Goal: Navigation & Orientation: Find specific page/section

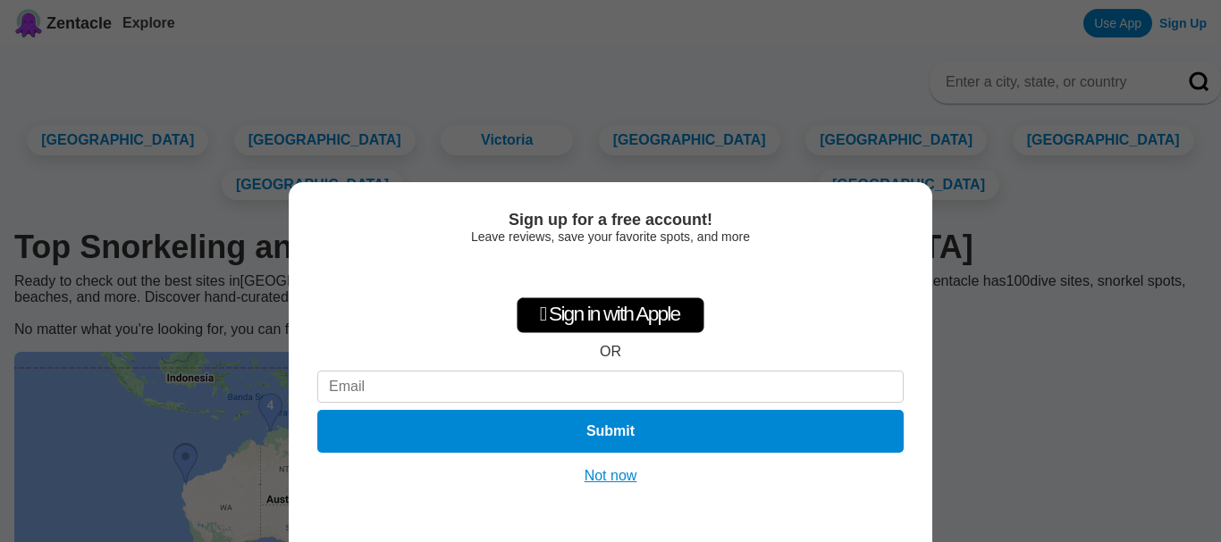
click at [606, 468] on button "Not now" at bounding box center [610, 476] width 63 height 18
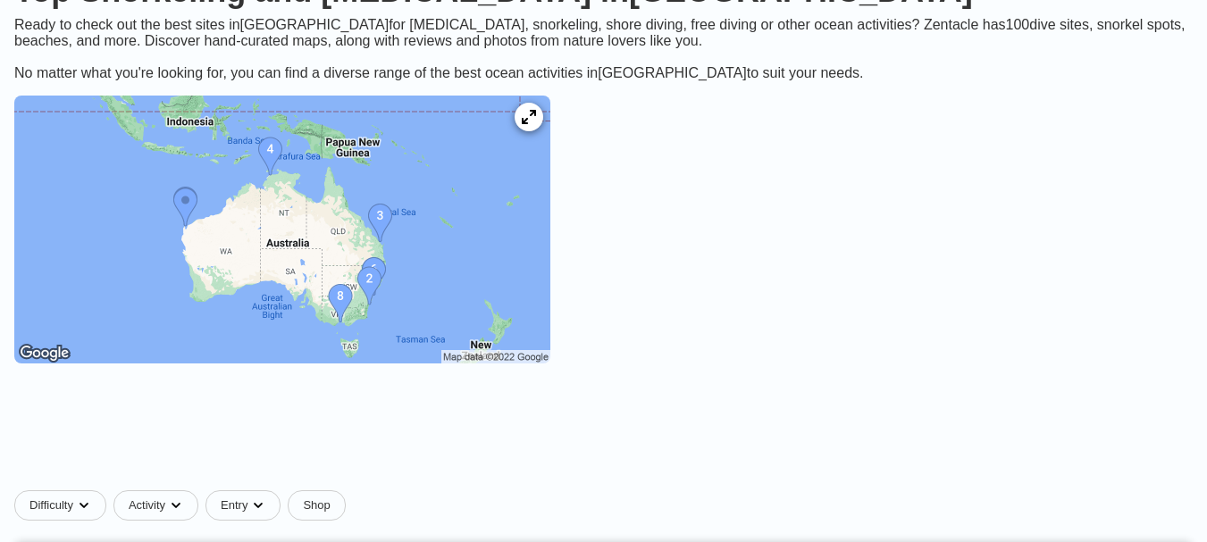
scroll to position [263, 0]
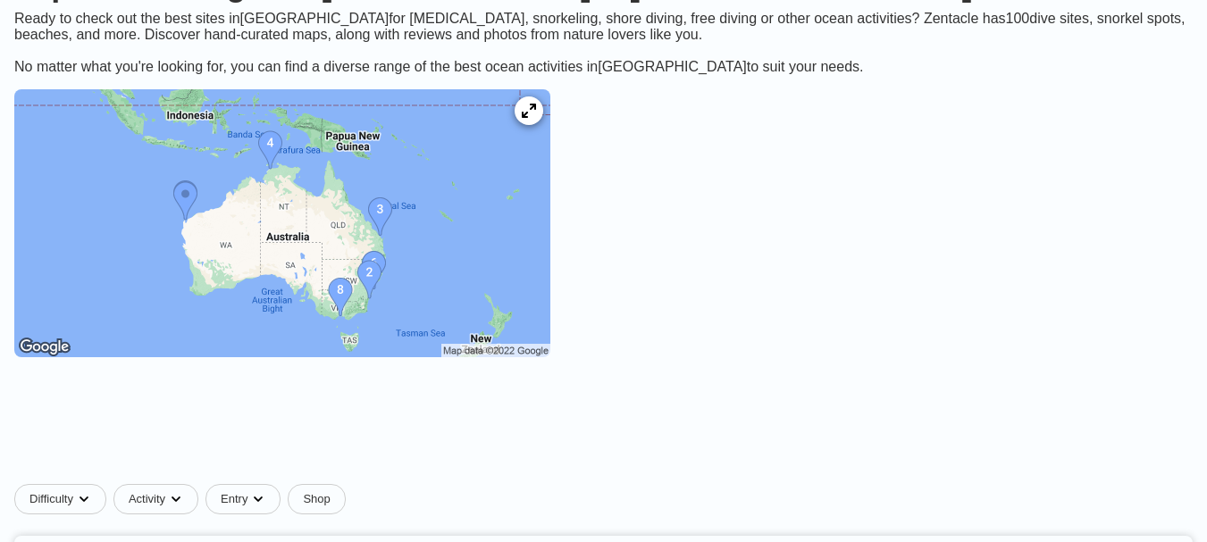
click at [396, 348] on img at bounding box center [282, 223] width 536 height 268
click at [537, 120] on icon at bounding box center [528, 111] width 17 height 17
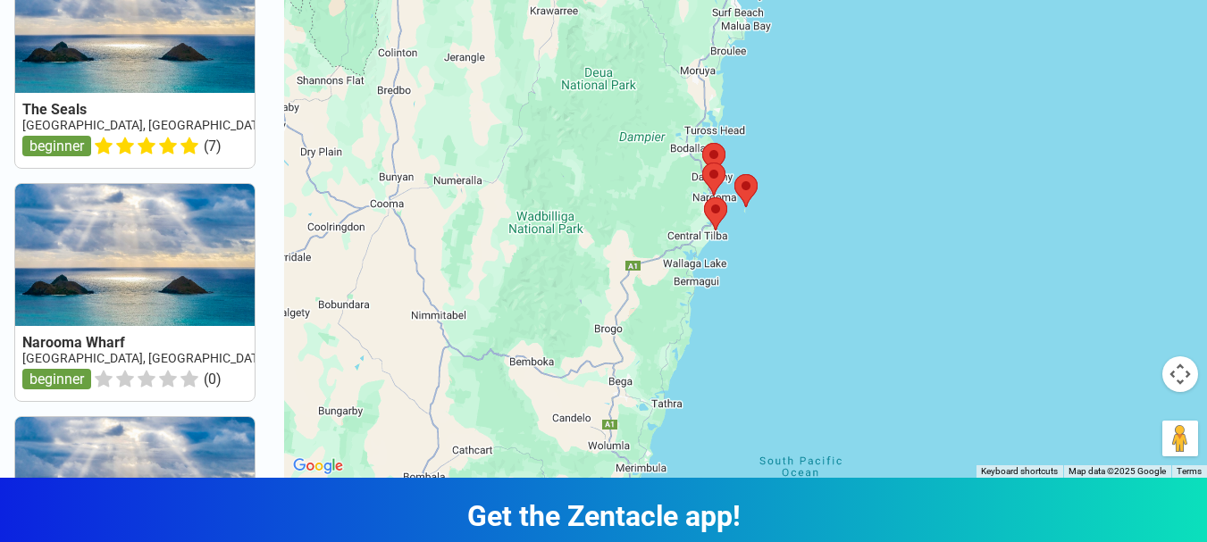
scroll to position [126, 0]
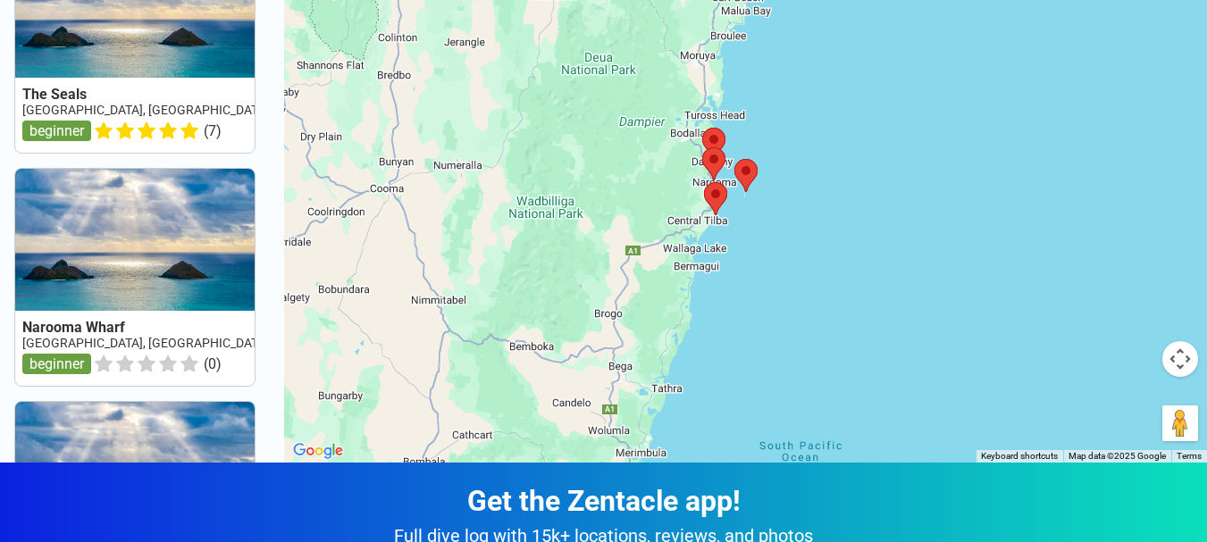
click at [952, 384] on div at bounding box center [745, 191] width 923 height 542
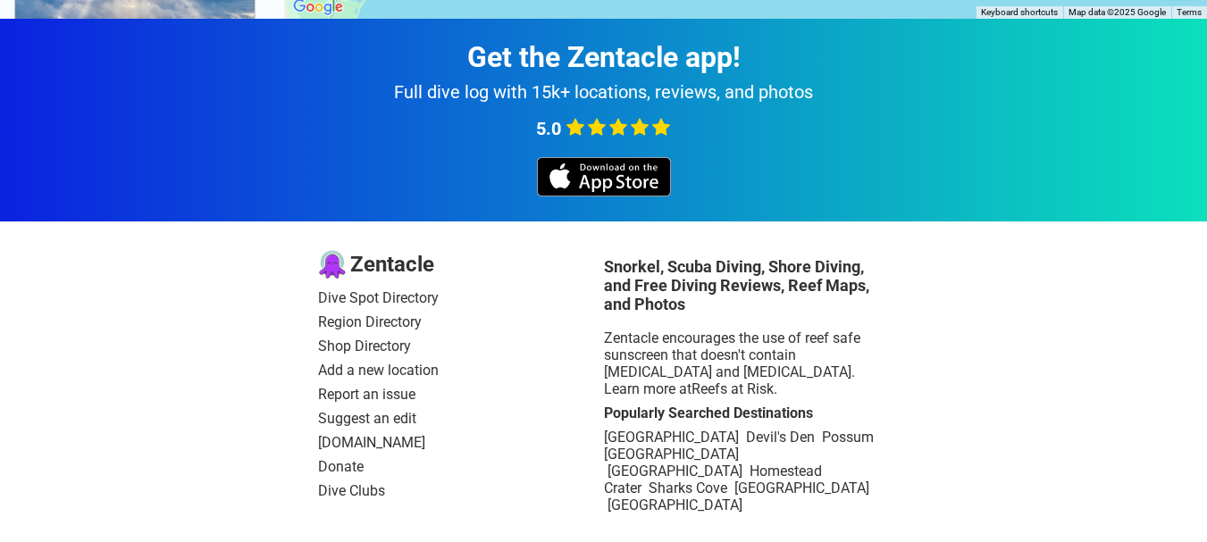
scroll to position [0, 0]
